Goal: Transaction & Acquisition: Download file/media

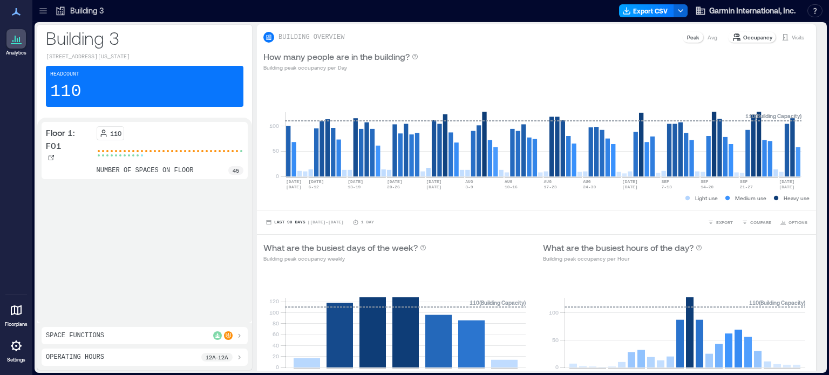
click at [626, 5] on button "Export CSV" at bounding box center [646, 10] width 55 height 13
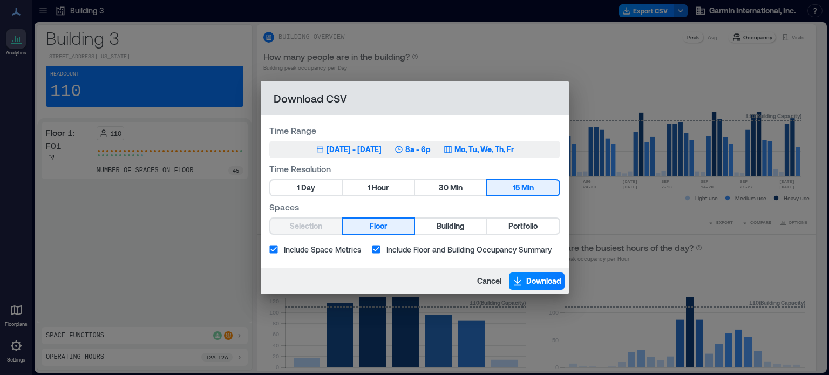
click at [427, 152] on p "8a - 6p" at bounding box center [417, 149] width 25 height 11
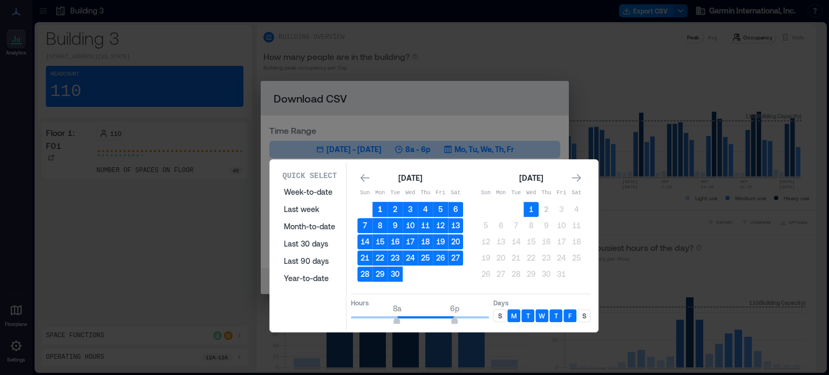
click at [382, 206] on button "1" at bounding box center [379, 209] width 15 height 15
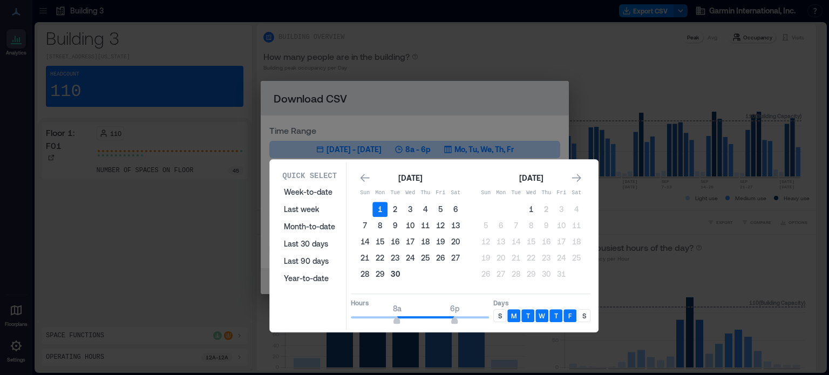
click at [396, 271] on button "30" at bounding box center [395, 274] width 15 height 15
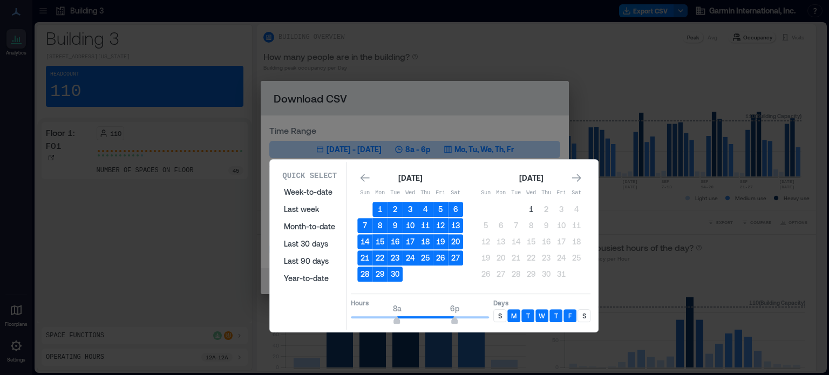
click at [341, 311] on div "Quick Select Week-to-date Last week Month-to-date Last 30 days Last 90 days Yea…" at bounding box center [309, 248] width 64 height 155
type input "*"
drag, startPoint x: 395, startPoint y: 317, endPoint x: 341, endPoint y: 314, distance: 54.6
click at [337, 315] on div "Quick Select Week-to-date Last week Month-to-date Last 30 days Last 90 days Yea…" at bounding box center [434, 246] width 322 height 168
type input "**"
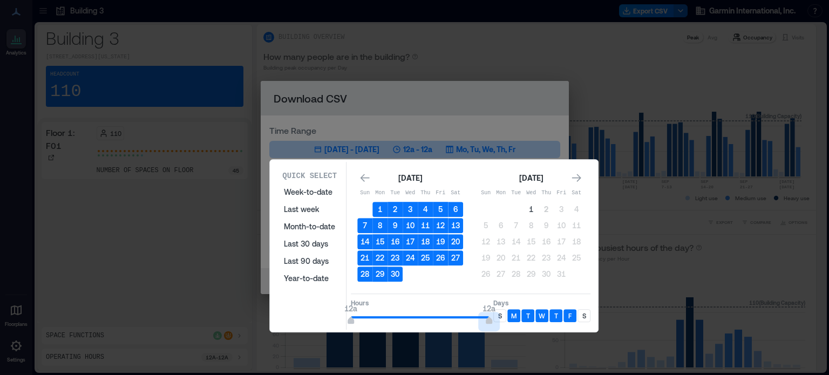
drag, startPoint x: 453, startPoint y: 317, endPoint x: 493, endPoint y: 317, distance: 39.9
click at [493, 317] on div "Hours 12a 12a Days S M T W T F S" at bounding box center [471, 310] width 240 height 32
click at [498, 315] on p "S" at bounding box center [500, 315] width 4 height 9
click at [582, 313] on p "S" at bounding box center [584, 315] width 4 height 9
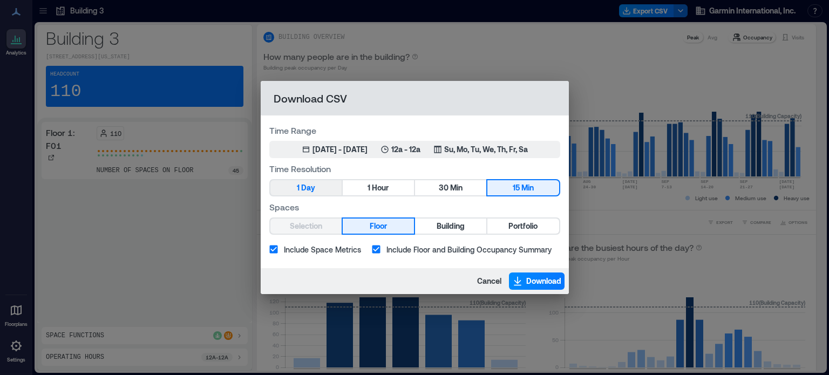
click at [322, 183] on button "1 Day" at bounding box center [305, 187] width 71 height 15
click at [527, 279] on span "Download" at bounding box center [543, 281] width 35 height 11
